Goal: Use online tool/utility: Utilize a website feature to perform a specific function

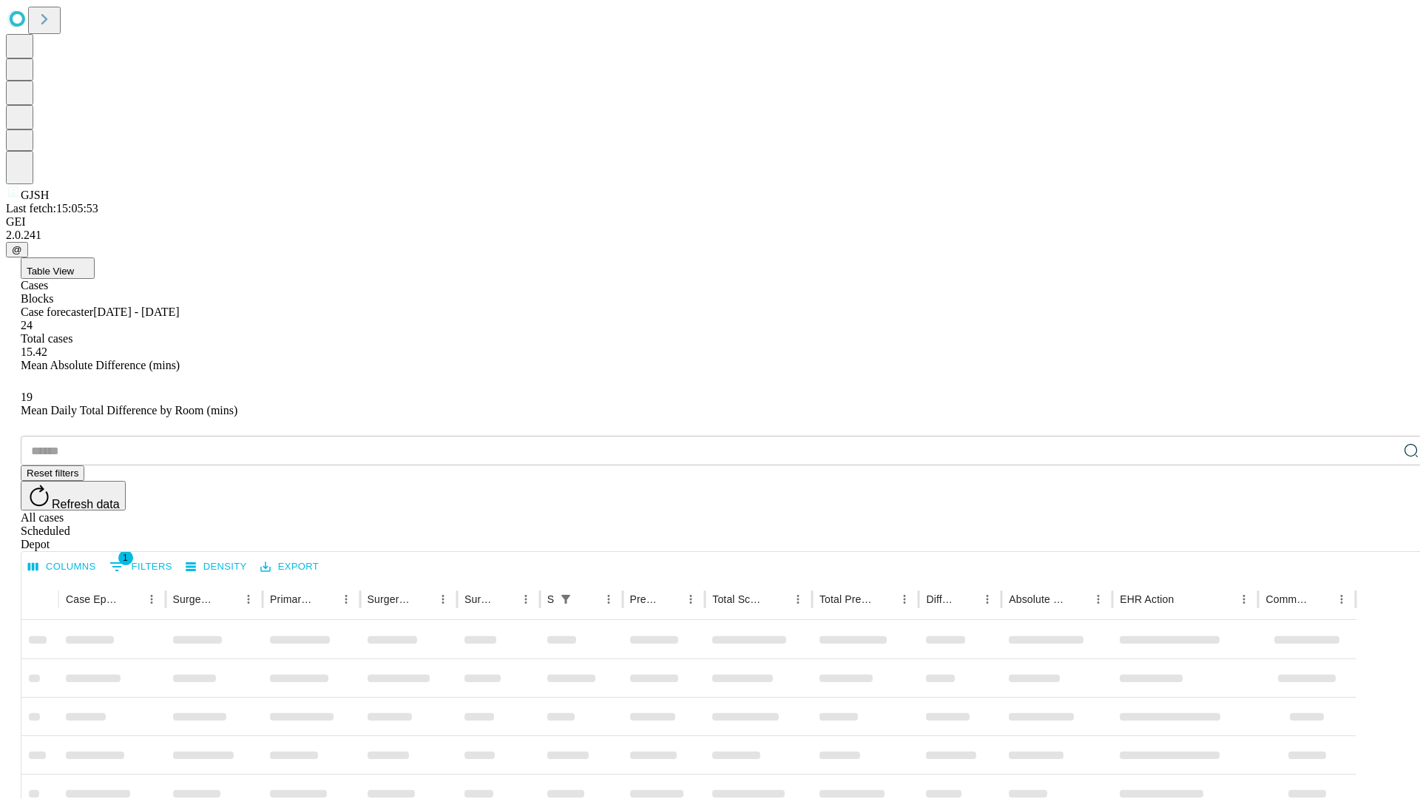
click at [74, 266] on span "Table View" at bounding box center [50, 271] width 47 height 11
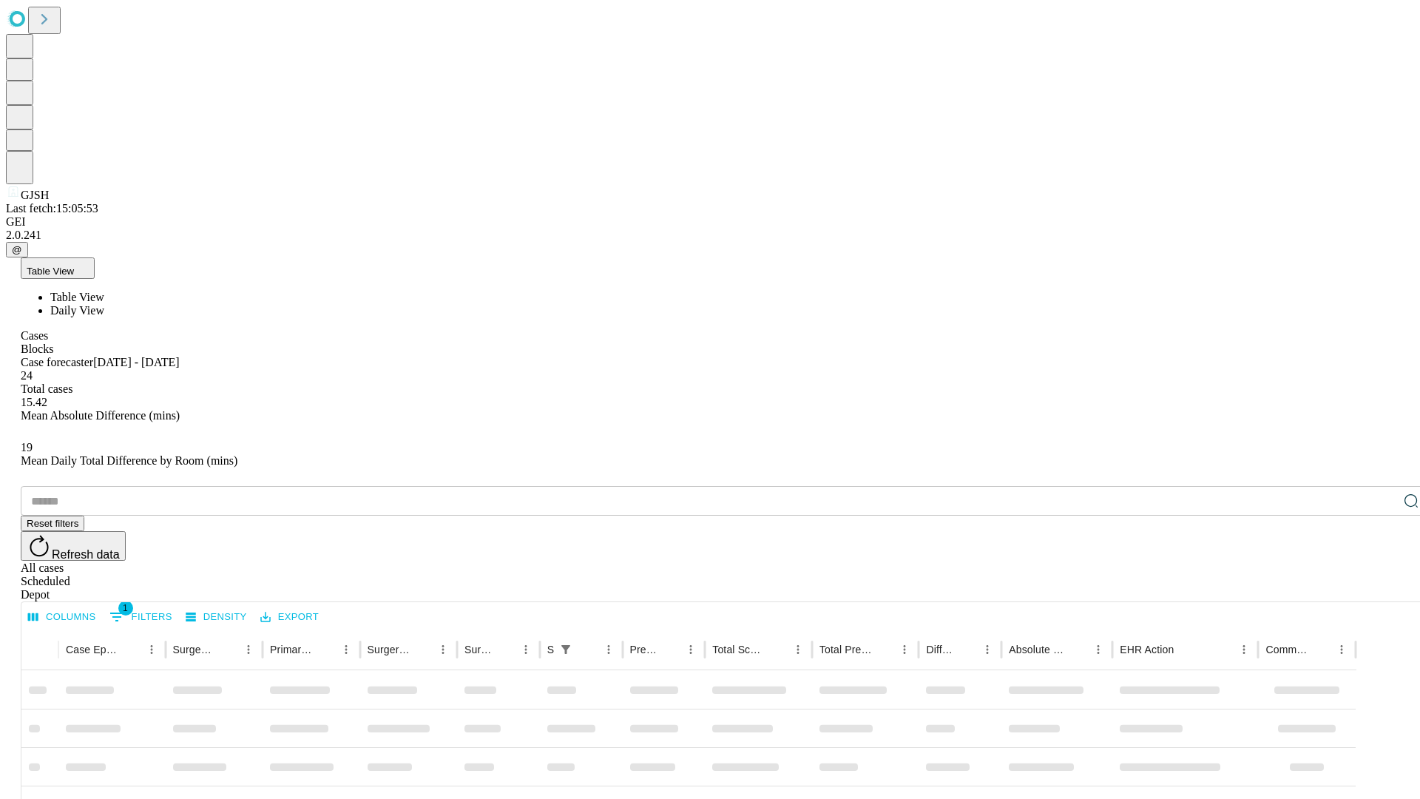
click at [104, 304] on span "Daily View" at bounding box center [77, 310] width 54 height 13
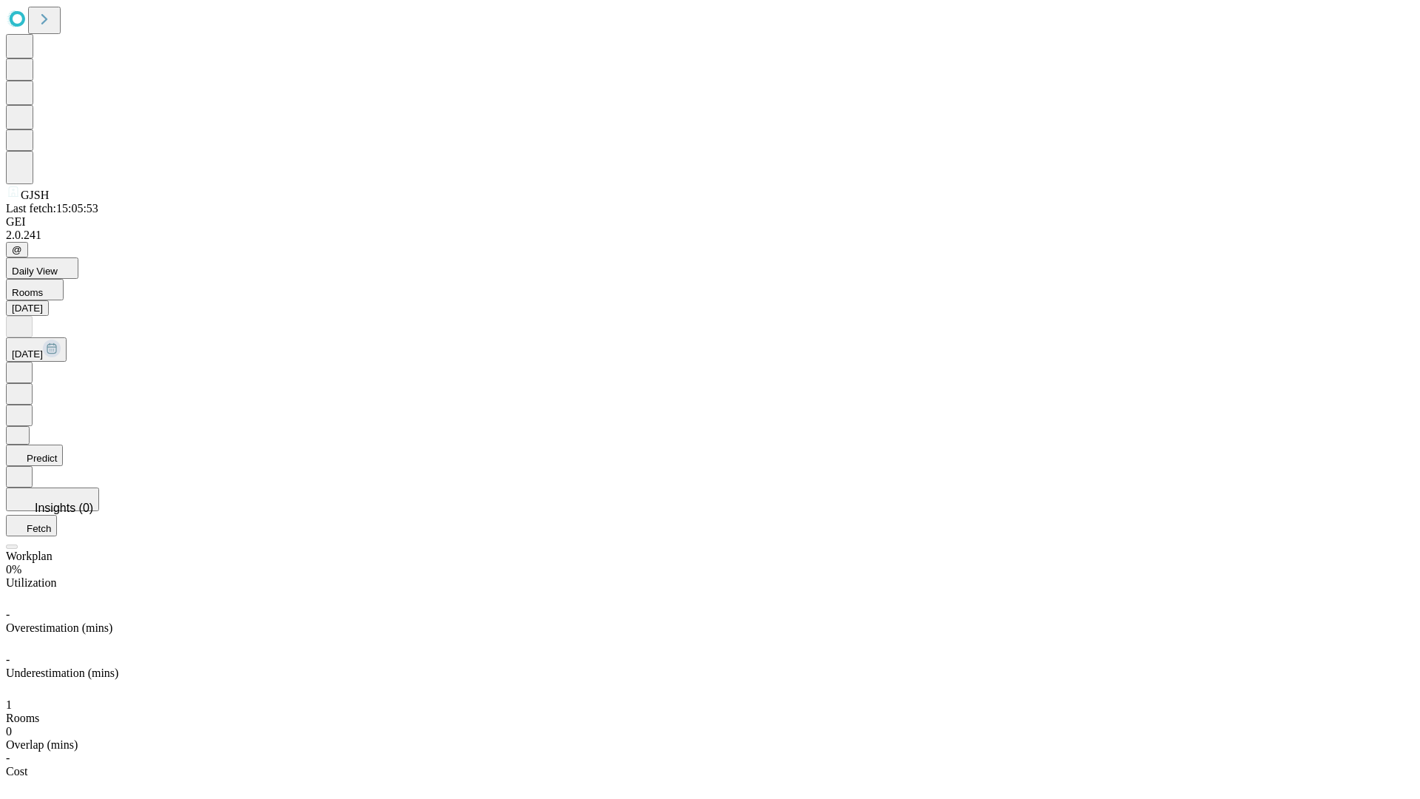
click at [63, 445] on button "Predict" at bounding box center [34, 455] width 57 height 21
